Goal: Task Accomplishment & Management: Complete application form

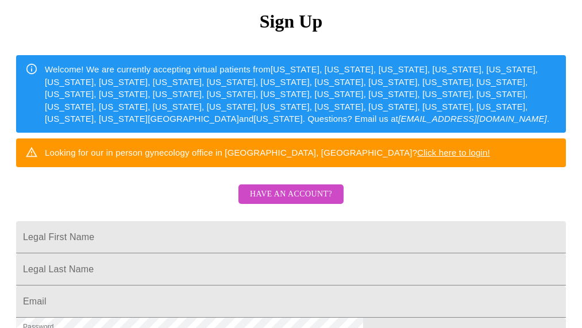
scroll to position [133, 0]
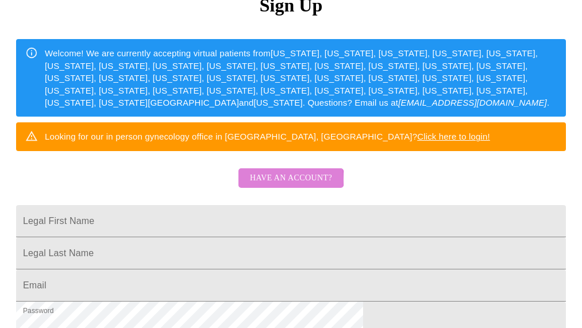
click at [280, 186] on span "Have an account?" at bounding box center [291, 178] width 82 height 14
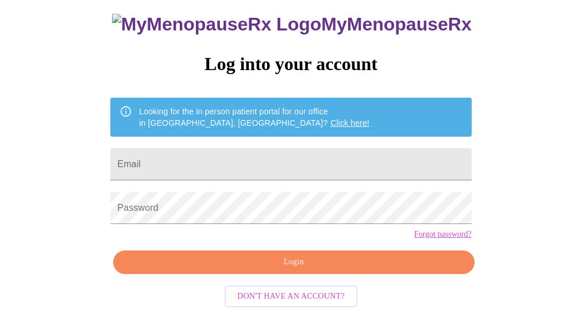
scroll to position [80, 0]
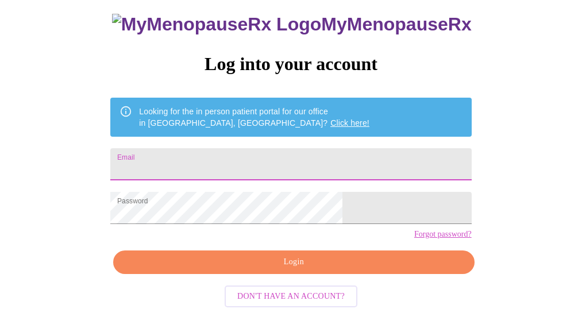
click at [279, 148] on input "Email" at bounding box center [290, 164] width 361 height 32
type input "[EMAIL_ADDRESS][PERSON_NAME][DOMAIN_NAME]"
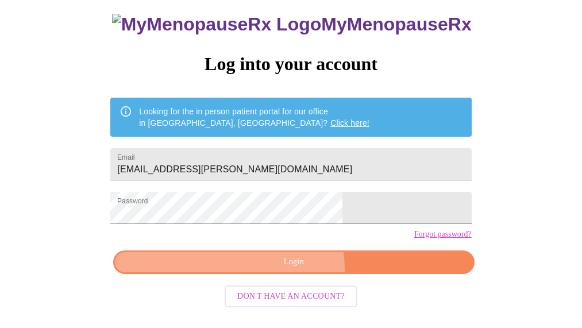
click at [284, 269] on span "Login" at bounding box center [293, 262] width 334 height 14
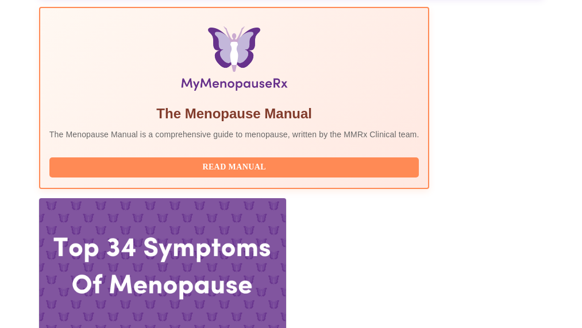
scroll to position [384, 0]
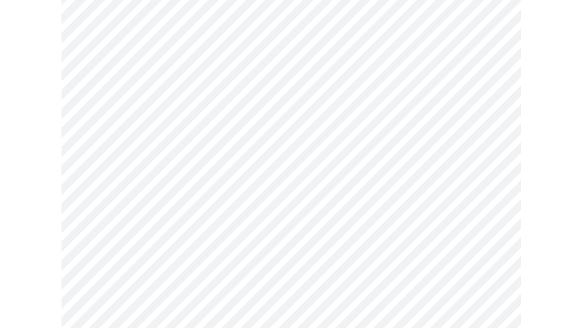
scroll to position [168, 0]
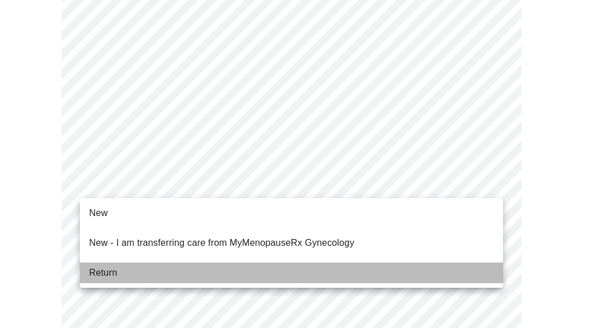
click at [303, 264] on li "Return" at bounding box center [291, 273] width 423 height 21
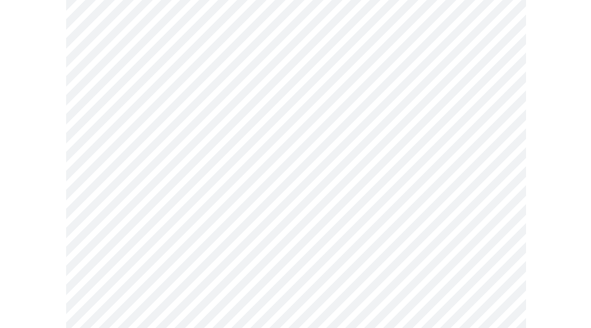
scroll to position [0, 0]
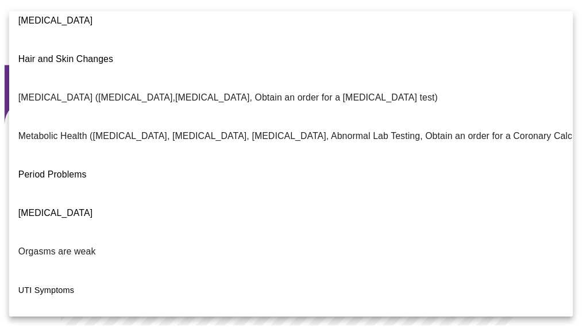
scroll to position [267, 0]
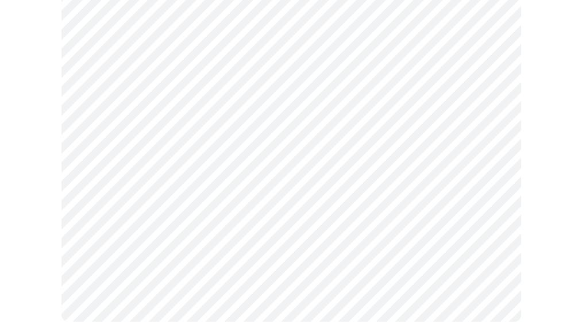
scroll to position [347, 0]
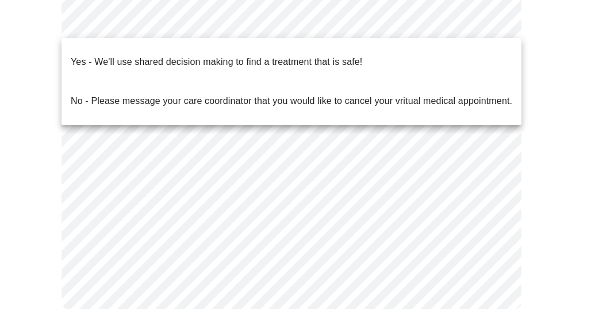
click at [577, 103] on div at bounding box center [295, 164] width 591 height 328
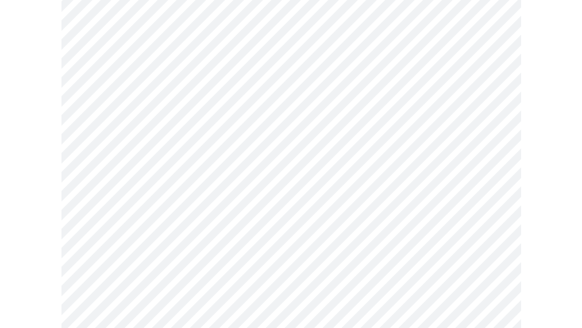
scroll to position [260, 0]
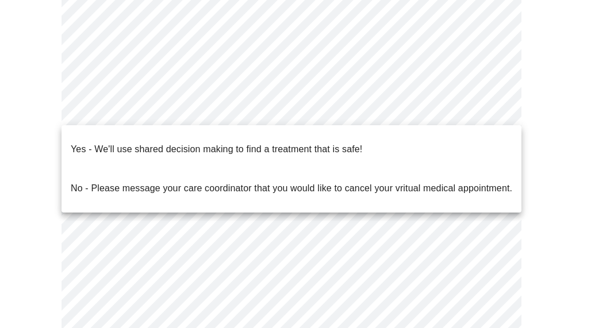
click at [474, 103] on body "MyMenopauseRx Appointments Messaging Labs Uploads Medications Community Refer a…" at bounding box center [295, 82] width 581 height 675
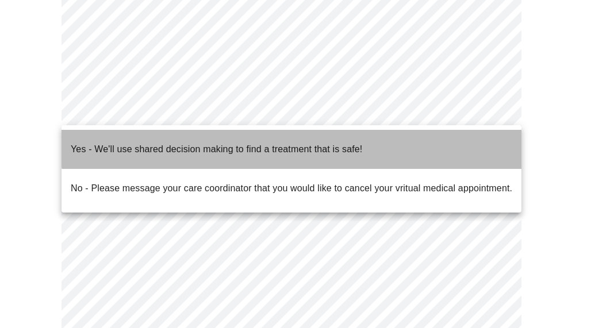
click at [413, 138] on li "Yes - We'll use shared decision making to find a treatment that is safe!" at bounding box center [291, 149] width 460 height 39
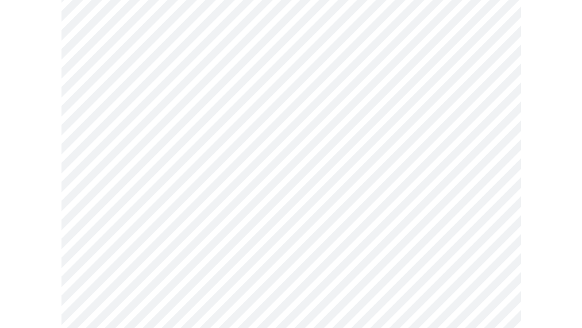
scroll to position [0, 0]
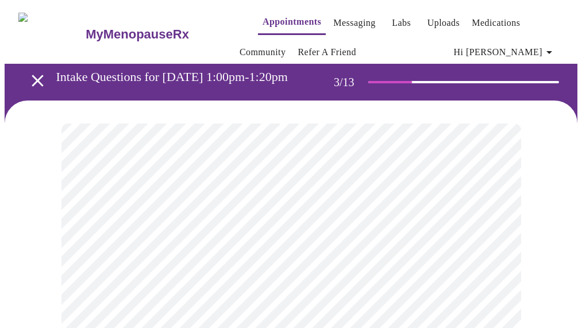
drag, startPoint x: 581, startPoint y: 65, endPoint x: 585, endPoint y: 99, distance: 34.1
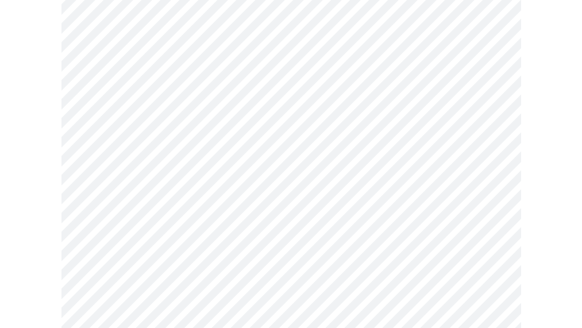
scroll to position [249, 0]
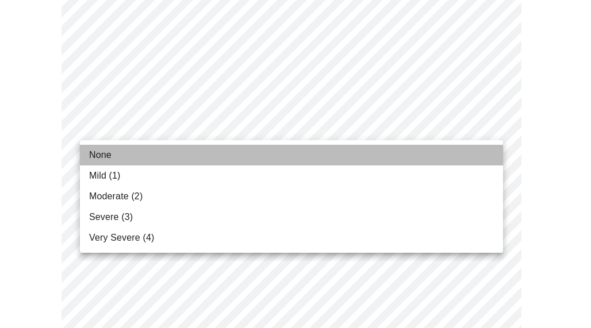
click at [103, 159] on span "None" at bounding box center [100, 155] width 22 height 14
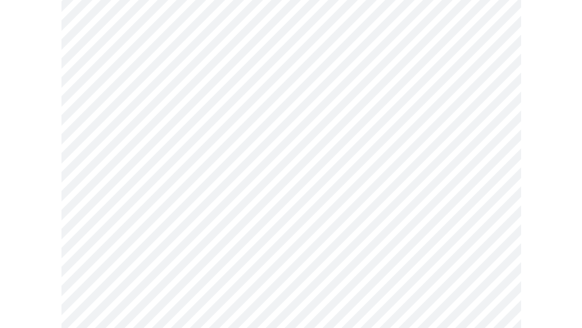
scroll to position [149, 0]
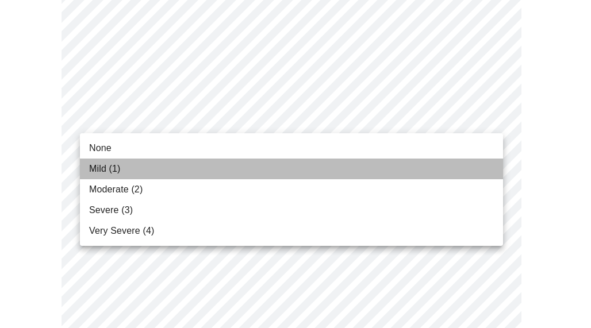
click at [137, 172] on li "Mild (1)" at bounding box center [291, 169] width 423 height 21
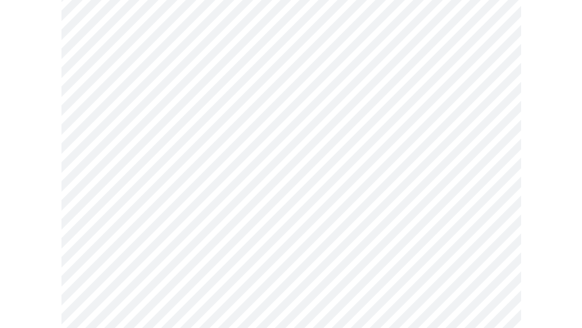
scroll to position [407, 0]
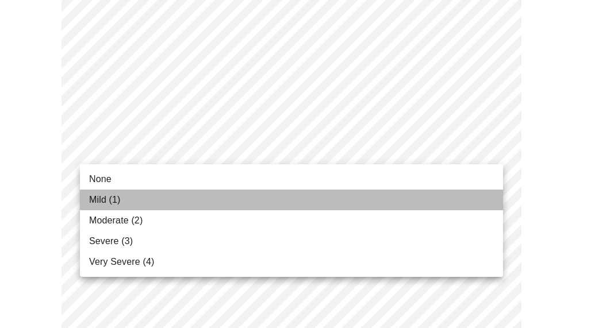
click at [174, 199] on li "Mild (1)" at bounding box center [291, 200] width 423 height 21
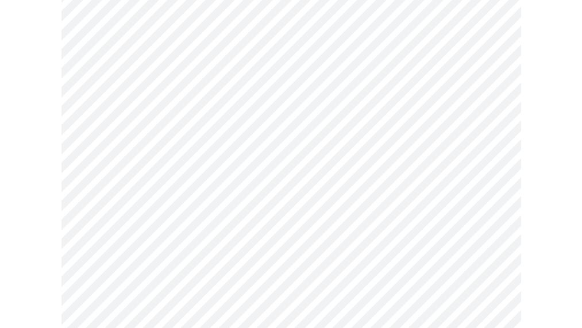
scroll to position [513, 0]
click at [425, 216] on body "MyMenopauseRx Appointments Messaging Labs Uploads Medications Community Refer a…" at bounding box center [291, 240] width 573 height 1496
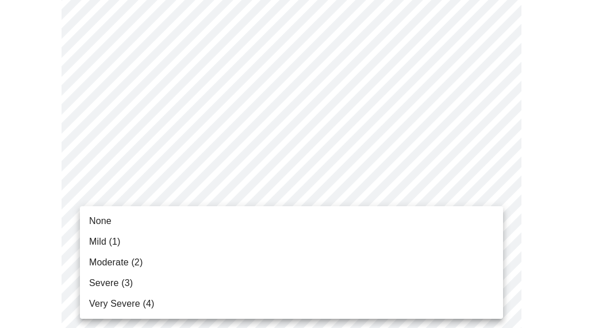
click at [118, 258] on span "Moderate (2)" at bounding box center [115, 263] width 53 height 14
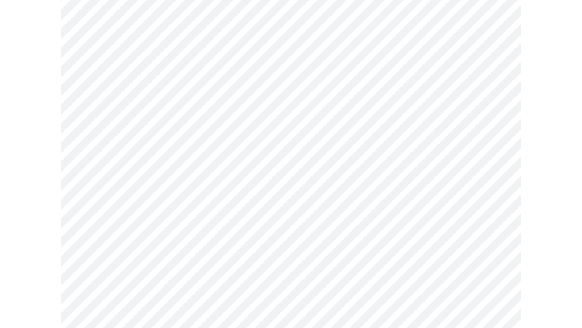
scroll to position [743, 0]
click at [284, 179] on body "MyMenopauseRx Appointments Messaging Labs Uploads Medications Community Refer a…" at bounding box center [291, 2] width 573 height 1480
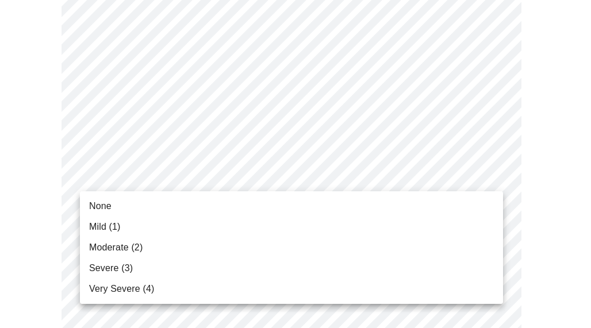
click at [236, 199] on li "None" at bounding box center [291, 206] width 423 height 21
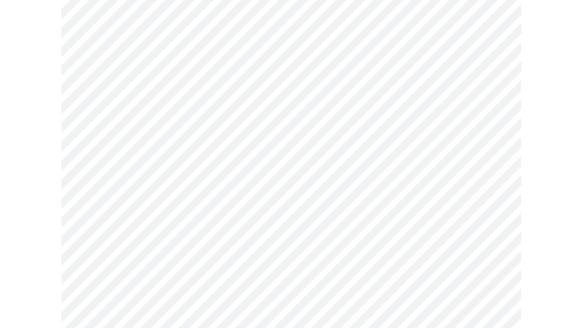
scroll to position [822, 0]
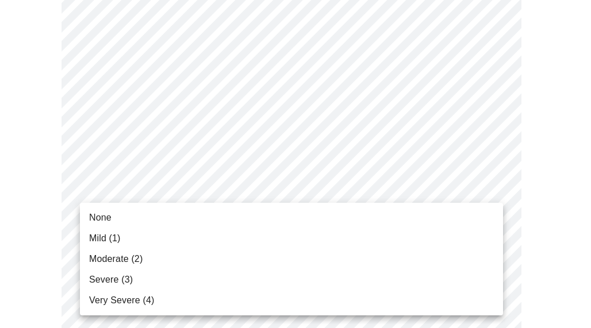
click at [250, 245] on li "Mild (1)" at bounding box center [291, 238] width 423 height 21
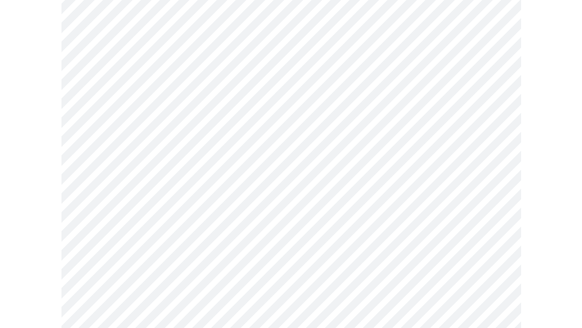
scroll to position [880, 0]
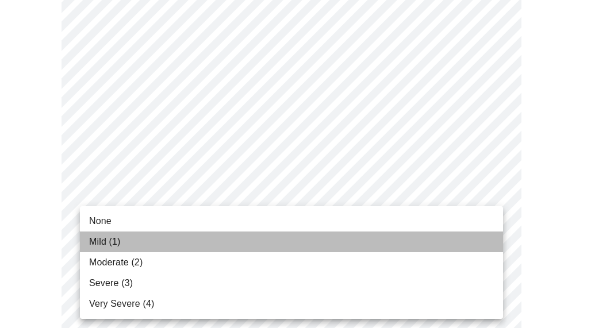
click at [406, 240] on li "Mild (1)" at bounding box center [291, 242] width 423 height 21
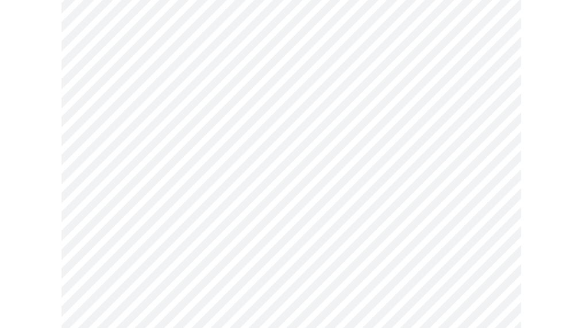
scroll to position [1011, 0]
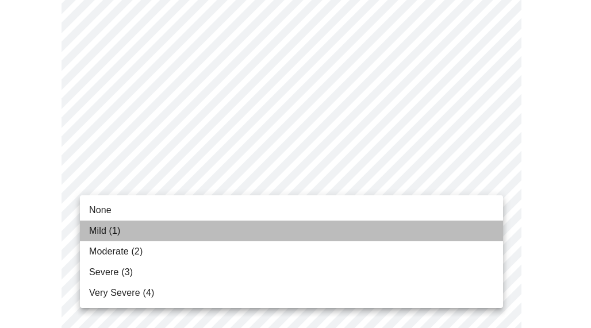
click at [356, 230] on li "Mild (1)" at bounding box center [291, 231] width 423 height 21
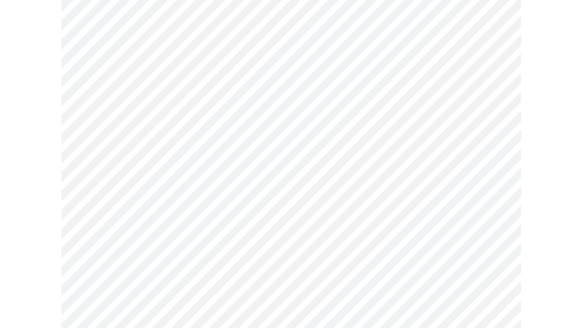
scroll to position [629, 0]
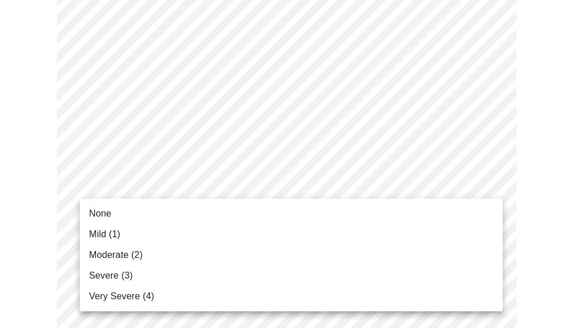
click at [353, 180] on body "MyMenopauseRx Appointments Messaging Labs Uploads Medications Community Refer a…" at bounding box center [291, 88] width 573 height 1424
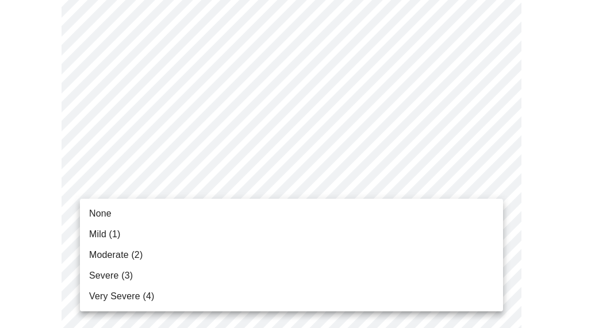
click at [240, 267] on li "Severe (3)" at bounding box center [291, 275] width 423 height 21
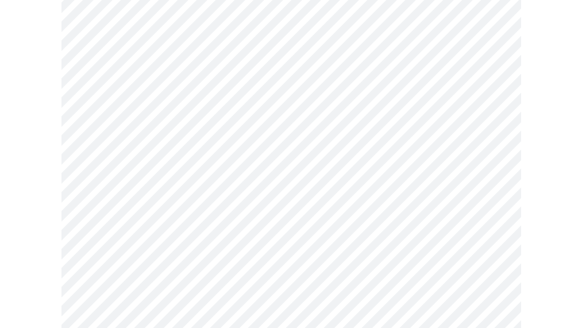
scroll to position [441, 0]
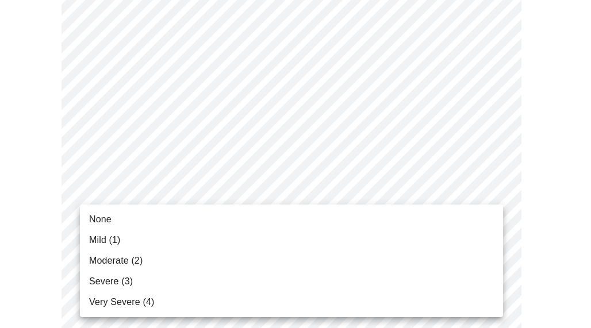
click at [313, 182] on body "MyMenopauseRx Appointments Messaging Labs Uploads Medications Community Refer a…" at bounding box center [295, 263] width 581 height 1400
click at [132, 258] on span "Moderate (2)" at bounding box center [115, 261] width 53 height 14
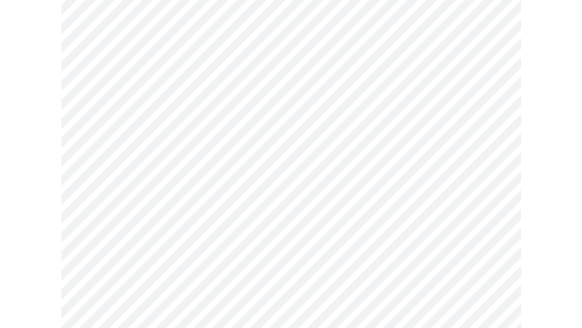
click at [438, 3] on body "MyMenopauseRx Appointments Messaging Labs Uploads Medications Community Refer a…" at bounding box center [291, 255] width 573 height 1384
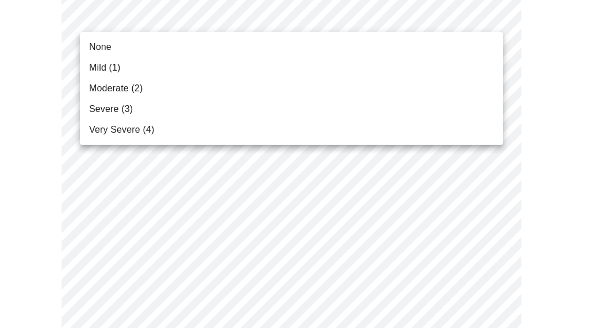
click at [273, 105] on li "Severe (3)" at bounding box center [291, 109] width 423 height 21
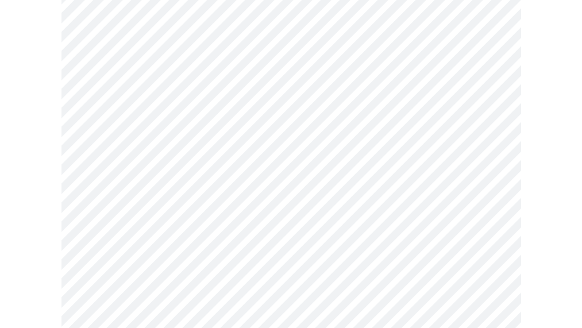
scroll to position [0, 0]
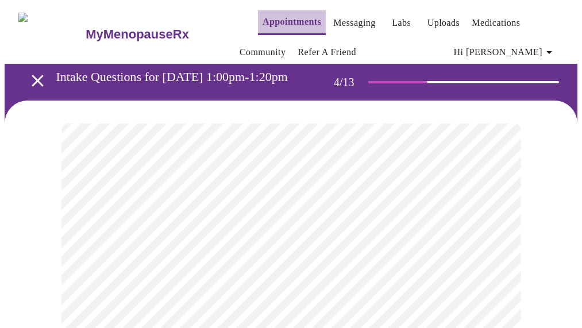
click at [263, 21] on link "Appointments" at bounding box center [292, 22] width 59 height 16
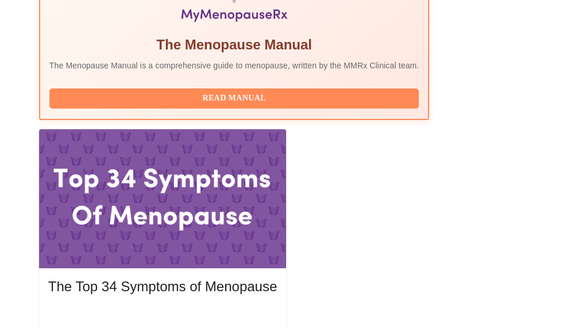
scroll to position [445, 0]
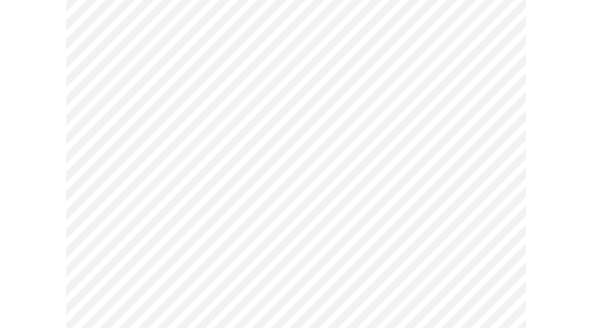
scroll to position [115, 0]
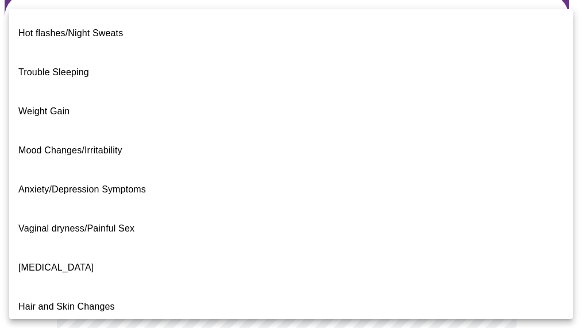
click at [436, 154] on body "MyMenopauseRx Appointments Messaging Labs Uploads Medications Community Refer a…" at bounding box center [291, 228] width 573 height 676
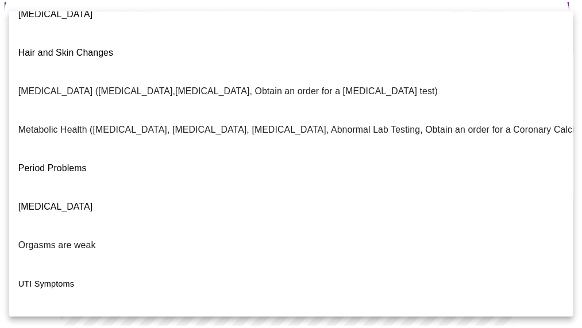
scroll to position [267, 0]
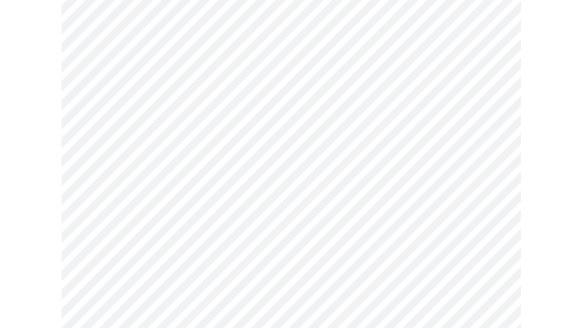
scroll to position [230, 0]
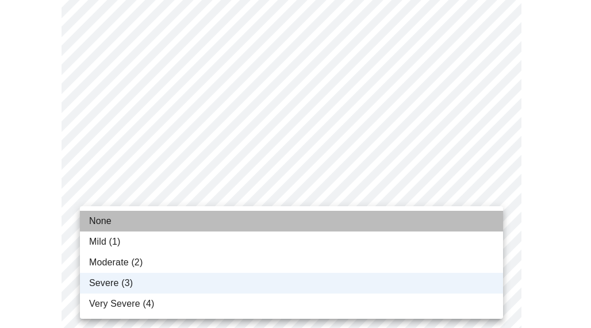
drag, startPoint x: 232, startPoint y: 212, endPoint x: 261, endPoint y: 240, distance: 40.7
click at [232, 212] on li "None" at bounding box center [291, 221] width 423 height 21
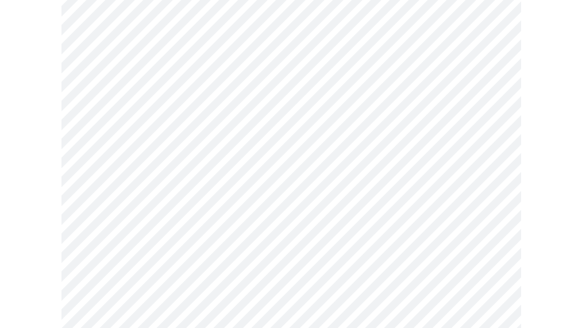
scroll to position [460, 0]
click at [327, 164] on body "MyMenopauseRx Appointments Messaging Labs Uploads Medications Community Refer a…" at bounding box center [291, 229] width 573 height 1368
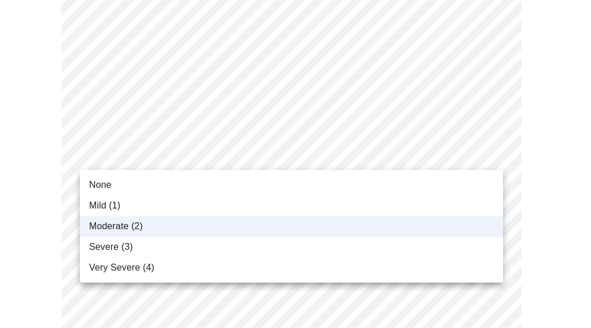
click at [221, 206] on li "Mild (1)" at bounding box center [291, 205] width 423 height 21
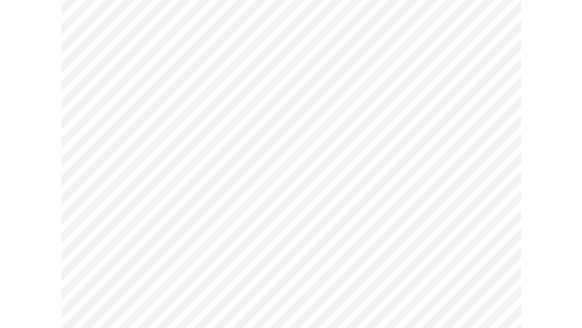
scroll to position [632, 0]
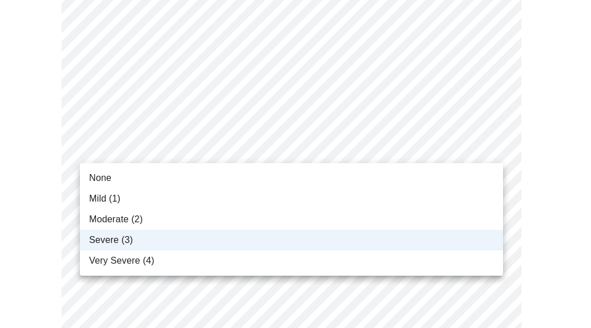
click at [215, 159] on body "MyMenopauseRx Appointments Messaging Labs Uploads Medications Community Refer a…" at bounding box center [295, 57] width 581 height 1368
click at [215, 159] on div at bounding box center [295, 164] width 591 height 328
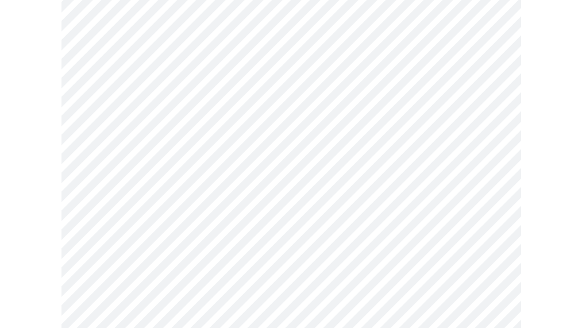
scroll to position [977, 0]
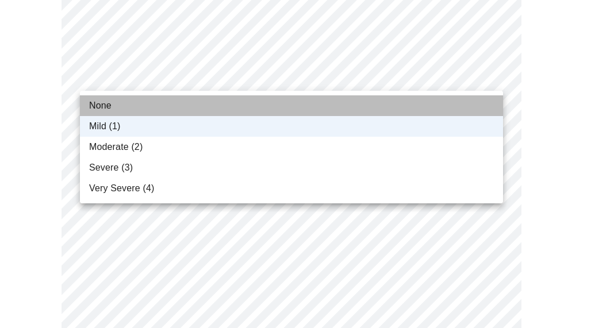
click at [222, 106] on li "None" at bounding box center [291, 105] width 423 height 21
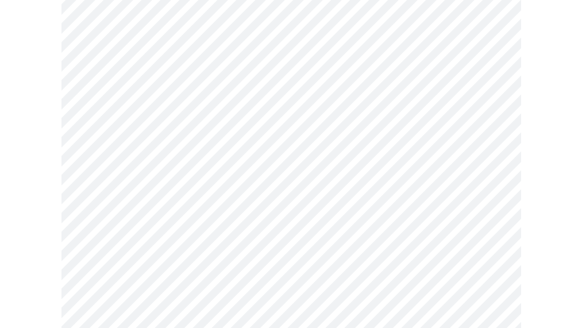
scroll to position [804, 0]
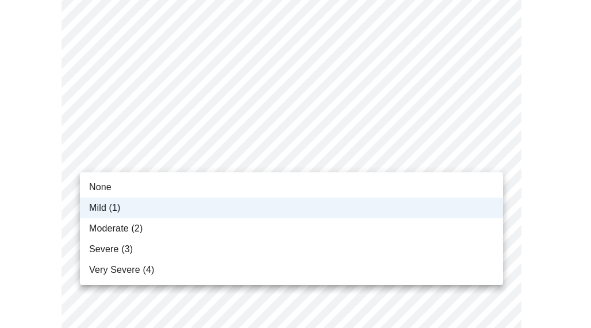
click at [168, 190] on li "None" at bounding box center [291, 187] width 423 height 21
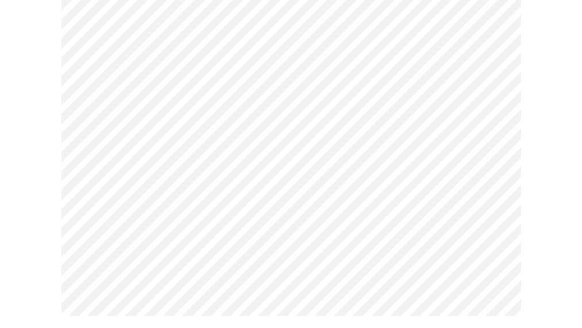
scroll to position [1034, 0]
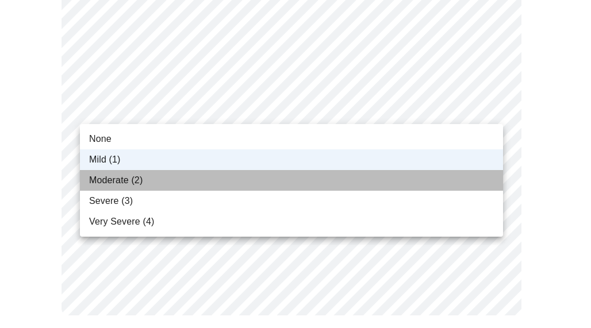
drag, startPoint x: 171, startPoint y: 175, endPoint x: 234, endPoint y: 203, distance: 69.4
click at [173, 175] on li "Moderate (2)" at bounding box center [291, 180] width 423 height 21
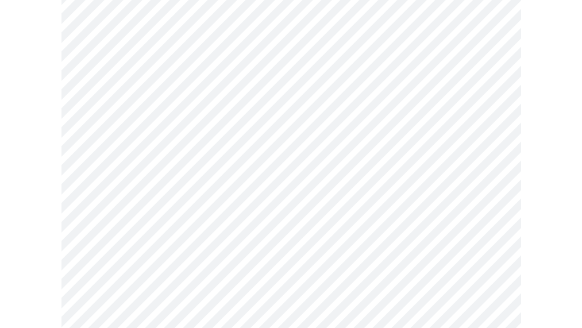
scroll to position [575, 0]
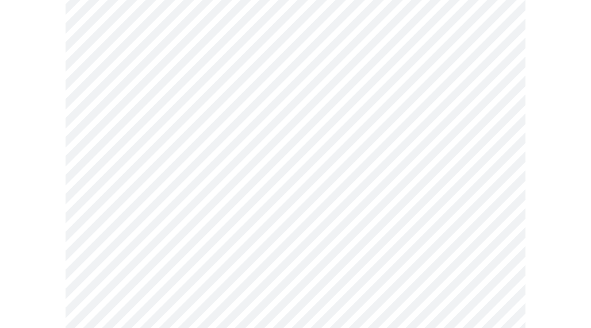
click at [350, 232] on body "MyMenopauseRx Appointments Messaging Labs Uploads Medications Community Refer a…" at bounding box center [295, 5] width 581 height 1150
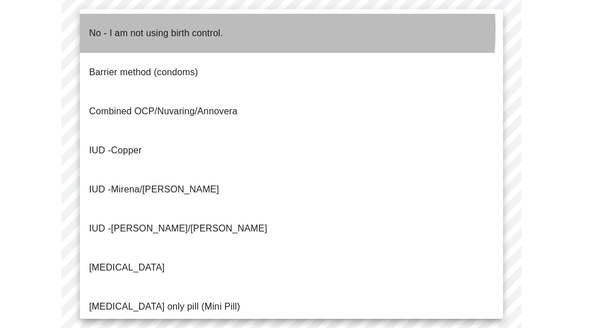
drag, startPoint x: 211, startPoint y: 30, endPoint x: 325, endPoint y: 123, distance: 146.5
click at [211, 30] on p "No - I am not using birth control." at bounding box center [156, 33] width 134 height 14
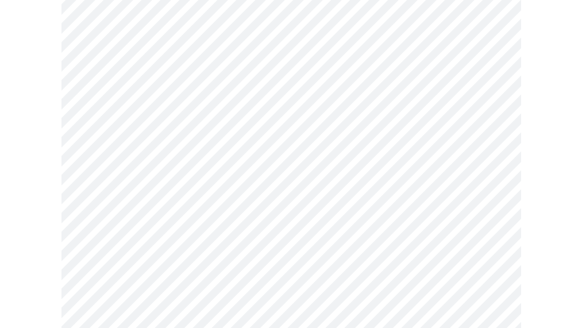
click at [288, 147] on body "MyMenopauseRx Appointments Messaging Labs Uploads Medications Community Refer a…" at bounding box center [291, 1] width 573 height 1143
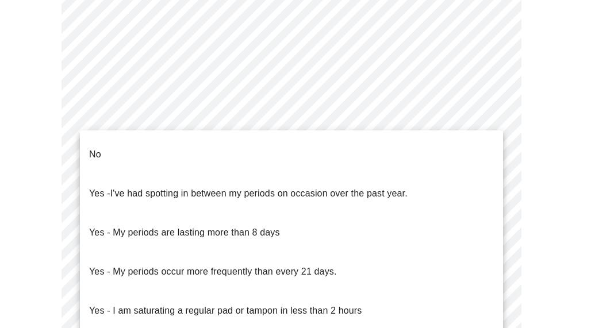
click at [248, 156] on li "No" at bounding box center [291, 154] width 423 height 39
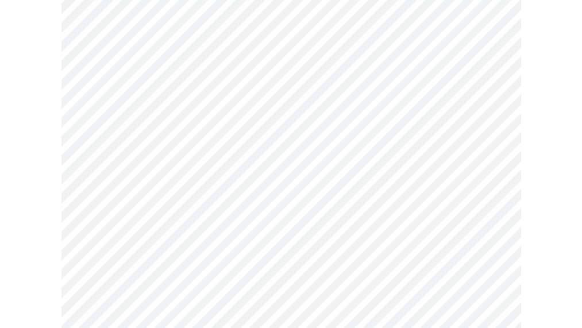
scroll to position [689, 0]
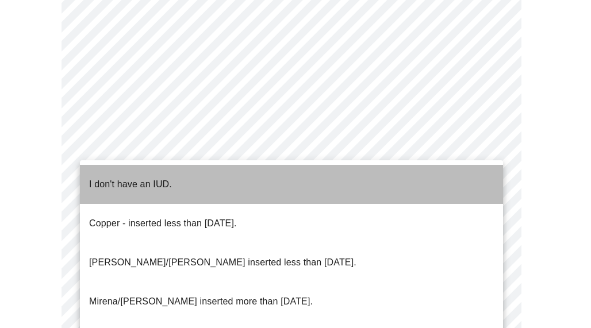
click at [284, 189] on li "I don't have an IUD." at bounding box center [291, 184] width 423 height 39
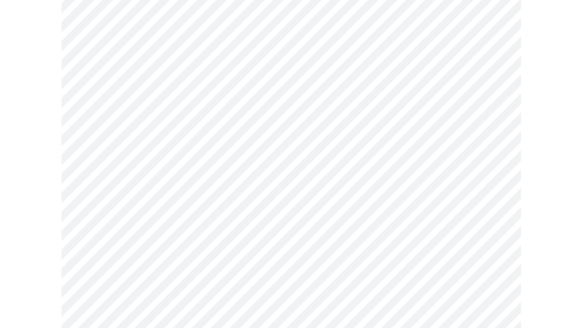
scroll to position [747, 0]
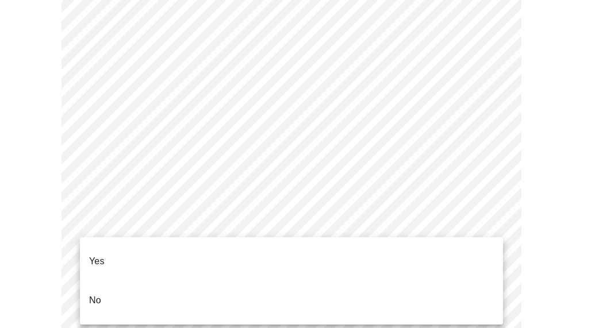
click at [215, 258] on li "Yes" at bounding box center [291, 261] width 423 height 39
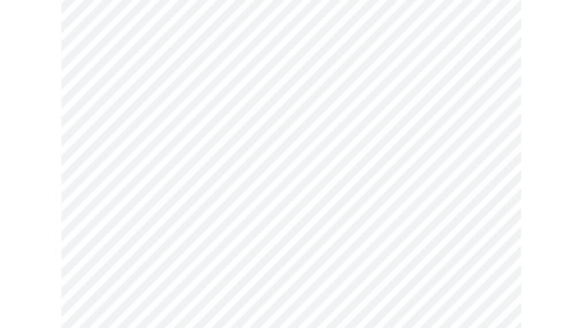
scroll to position [460, 0]
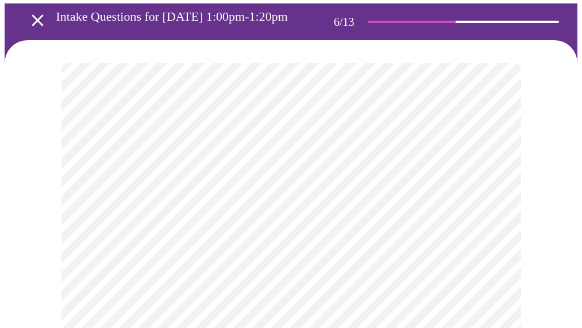
scroll to position [115, 0]
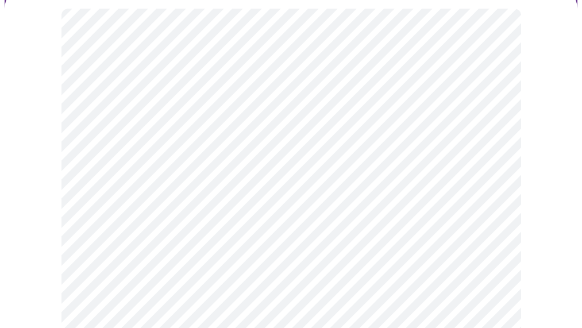
click at [37, 129] on div at bounding box center [291, 249] width 573 height 527
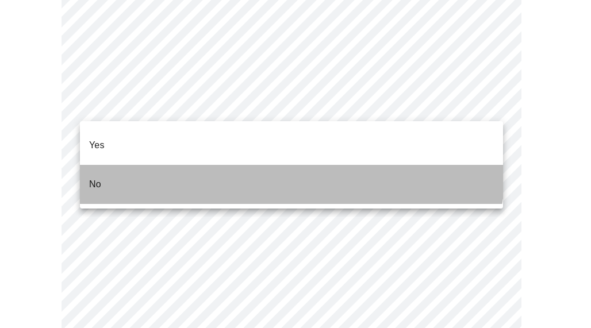
click at [269, 165] on li "No" at bounding box center [291, 184] width 423 height 39
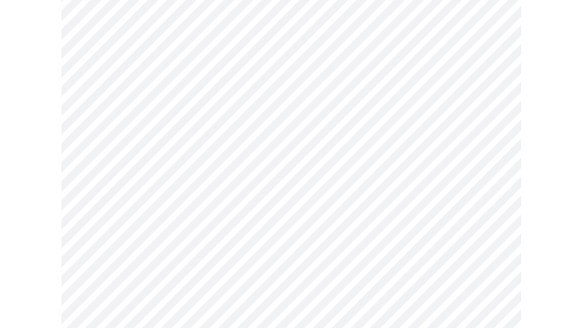
scroll to position [3275, 0]
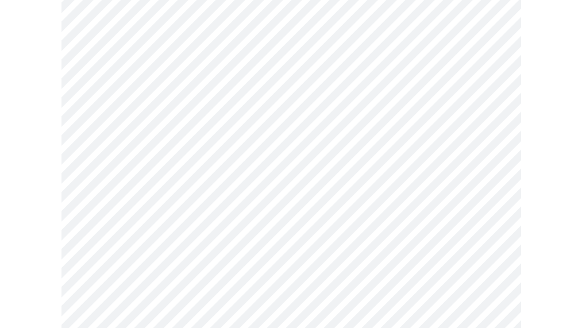
scroll to position [831, 0]
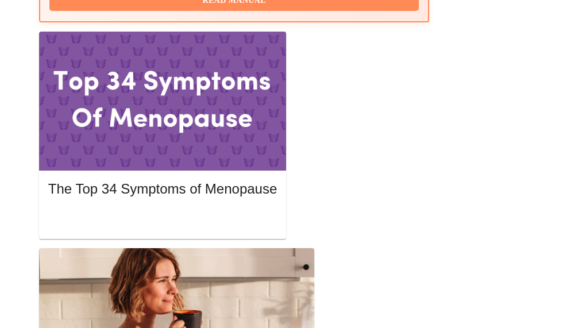
scroll to position [429, 0]
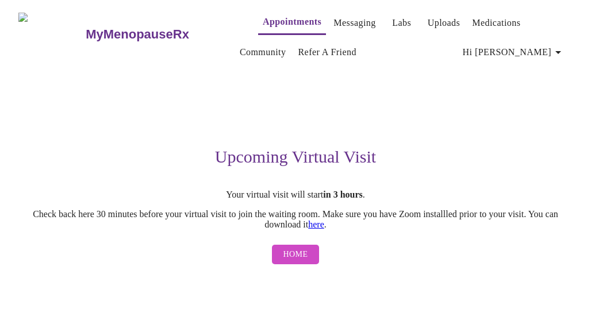
click at [302, 260] on span "Home" at bounding box center [295, 255] width 25 height 14
